Goal: Navigation & Orientation: Find specific page/section

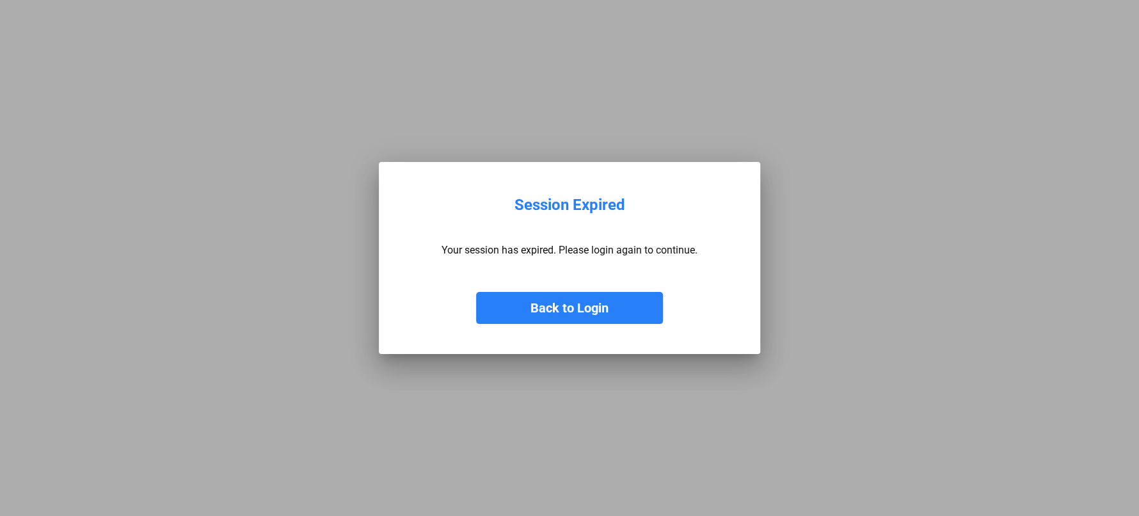
drag, startPoint x: 585, startPoint y: 311, endPoint x: 579, endPoint y: 209, distance: 101.8
click at [585, 311] on button "Back to Login" at bounding box center [569, 308] width 187 height 32
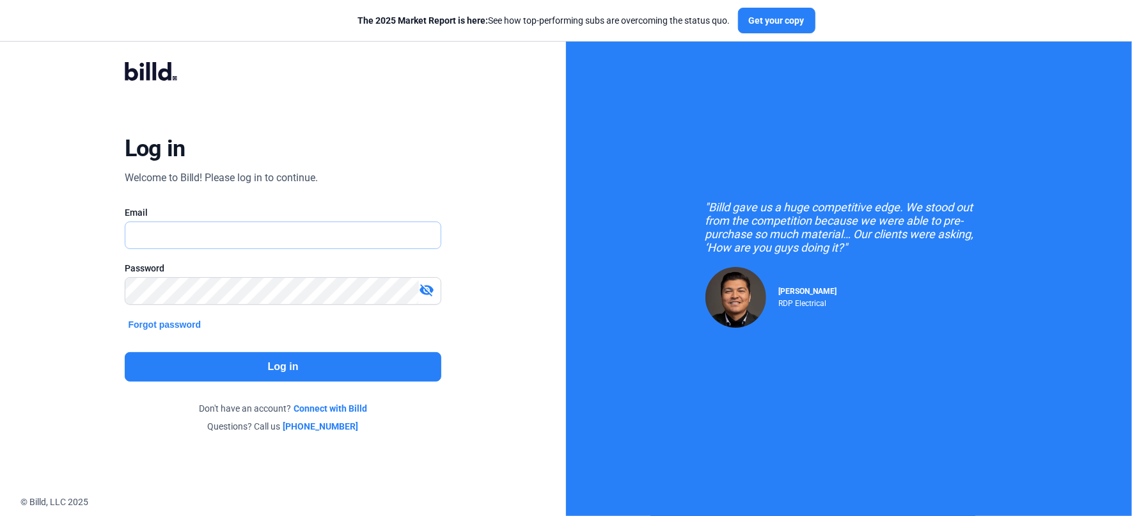
type input "[EMAIL_ADDRESS][DOMAIN_NAME]"
click at [281, 373] on button "Log in" at bounding box center [283, 366] width 317 height 29
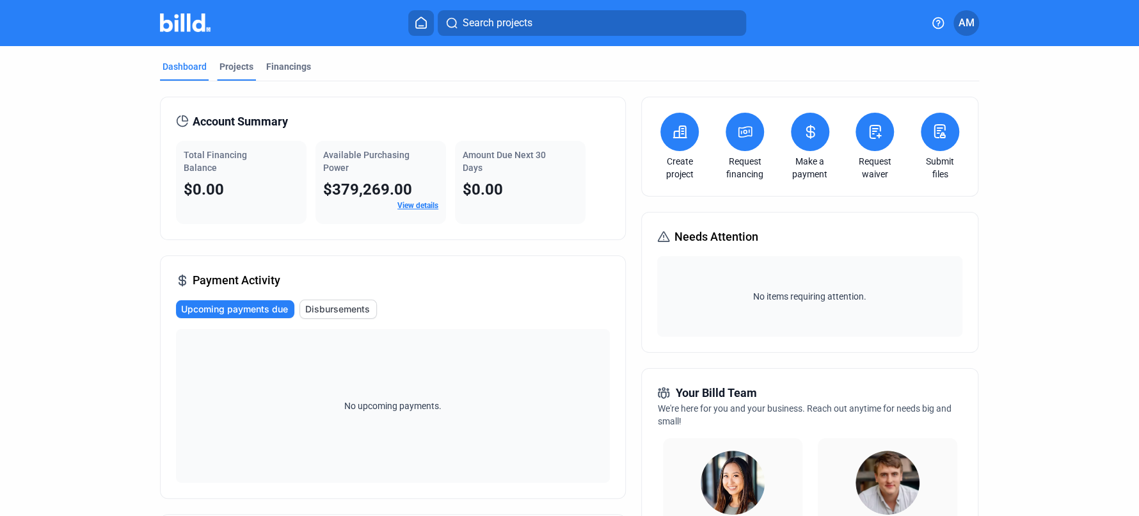
click at [219, 67] on div "Projects" at bounding box center [236, 66] width 34 height 13
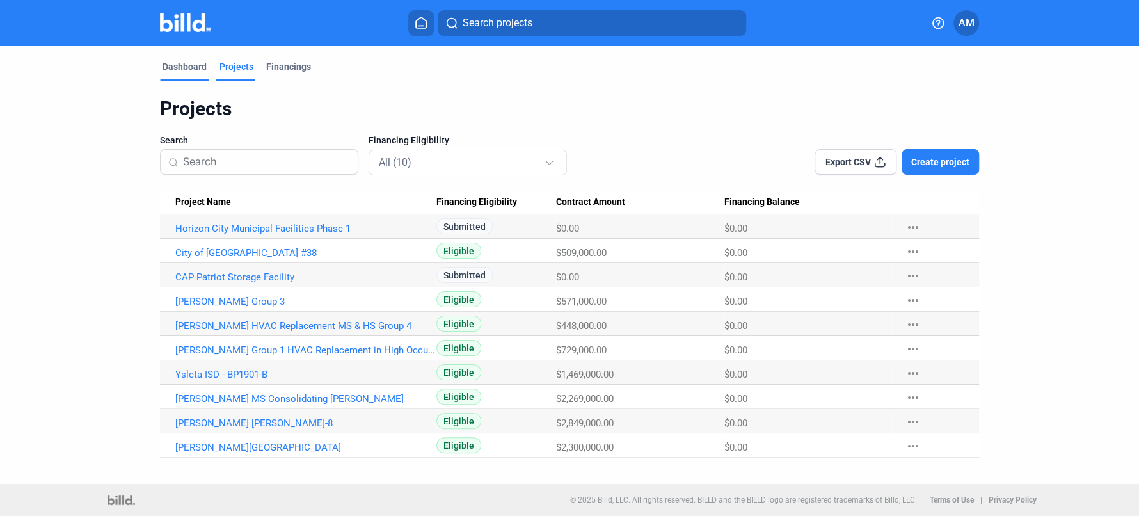
click at [189, 67] on div "Dashboard" at bounding box center [184, 66] width 44 height 13
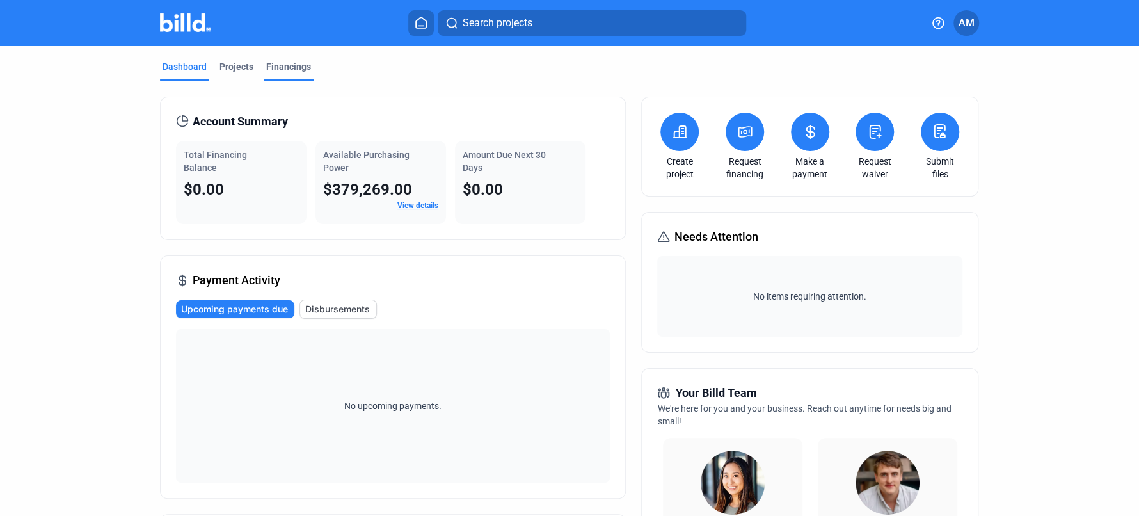
click at [285, 65] on div "Financings" at bounding box center [288, 66] width 45 height 13
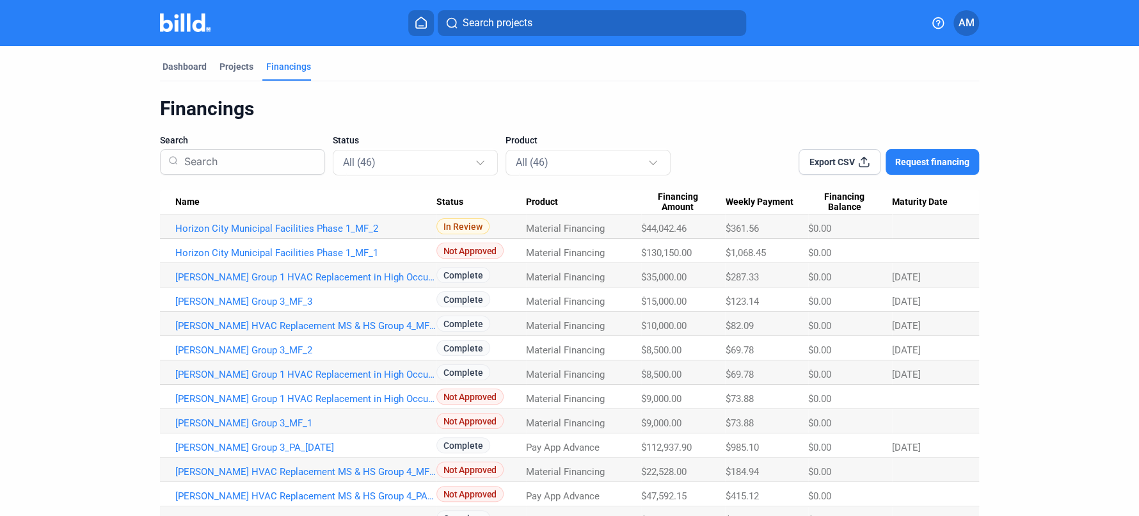
click at [162, 73] on div "Dashboard" at bounding box center [184, 70] width 49 height 20
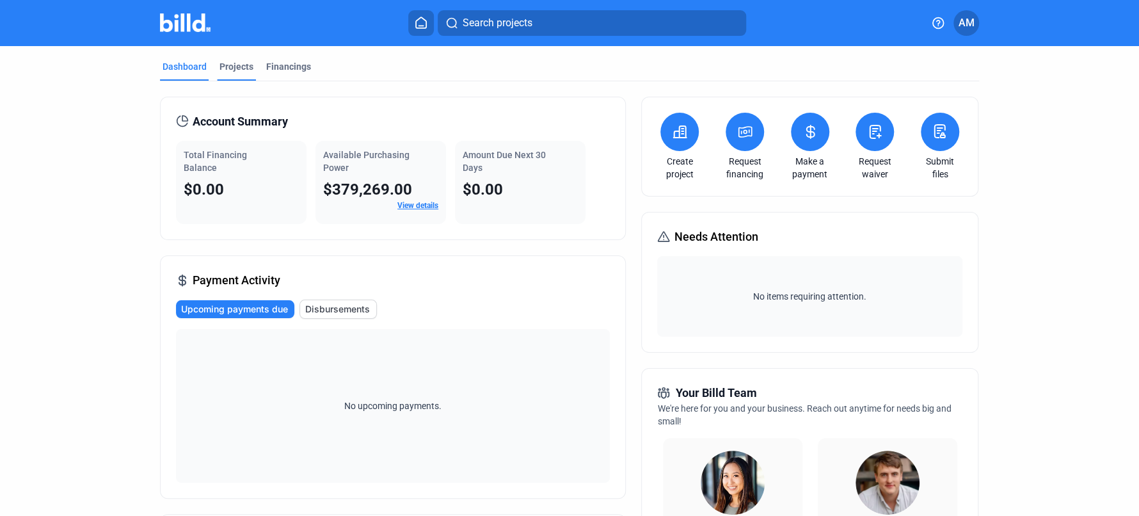
click at [234, 69] on div "Projects" at bounding box center [236, 66] width 34 height 13
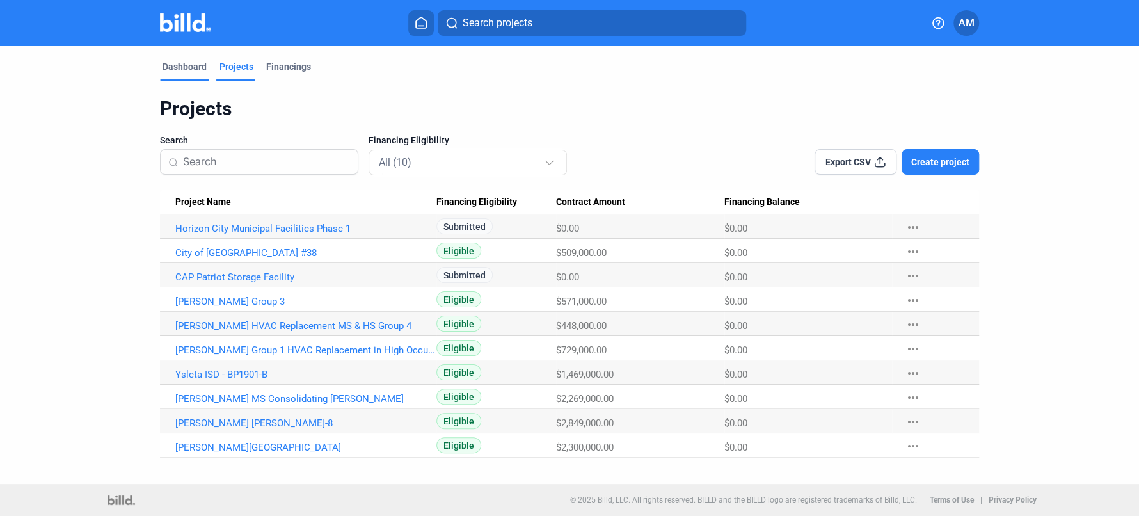
click at [184, 61] on div "Dashboard" at bounding box center [184, 66] width 44 height 13
